Goal: Information Seeking & Learning: Learn about a topic

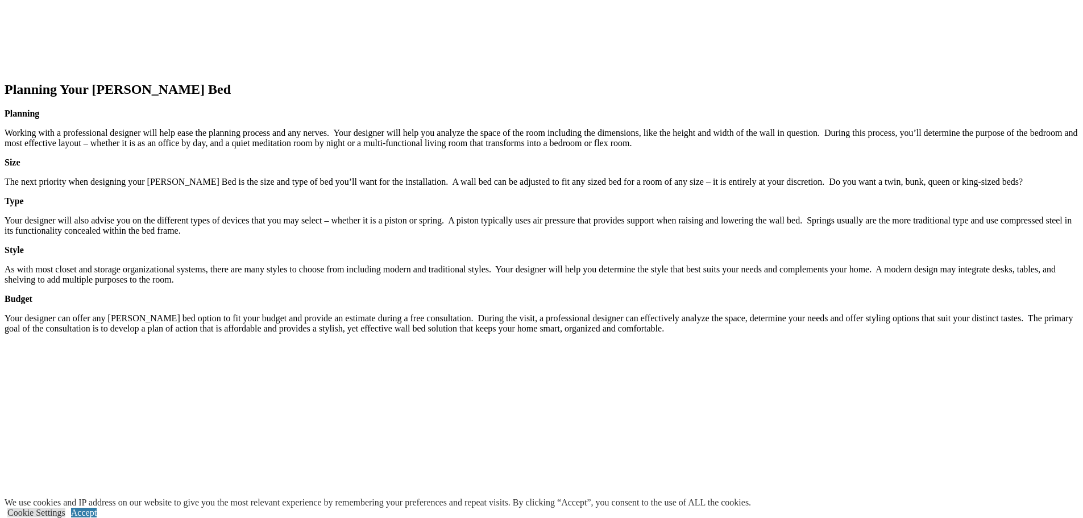
scroll to position [1194, 0]
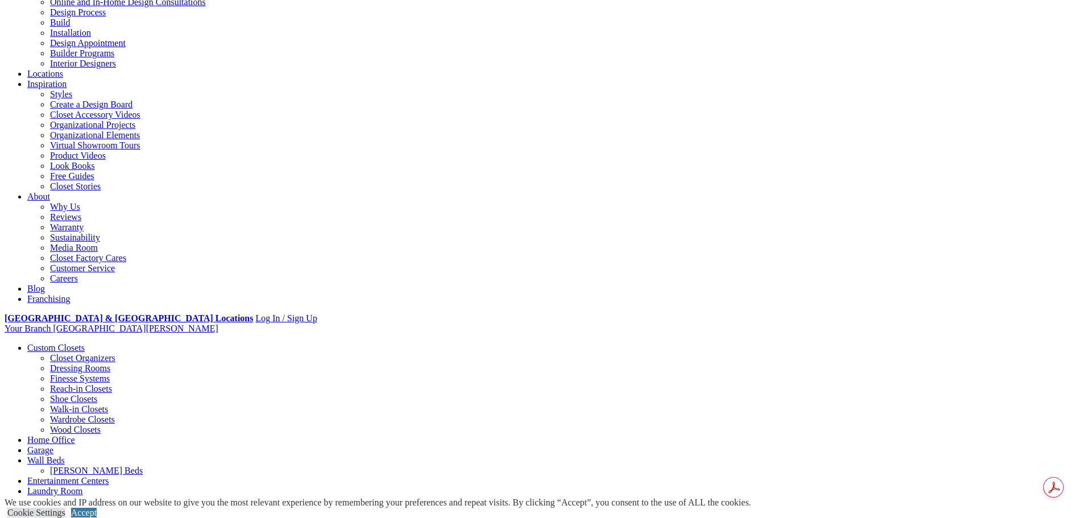
scroll to position [0, 0]
